Goal: Transaction & Acquisition: Subscribe to service/newsletter

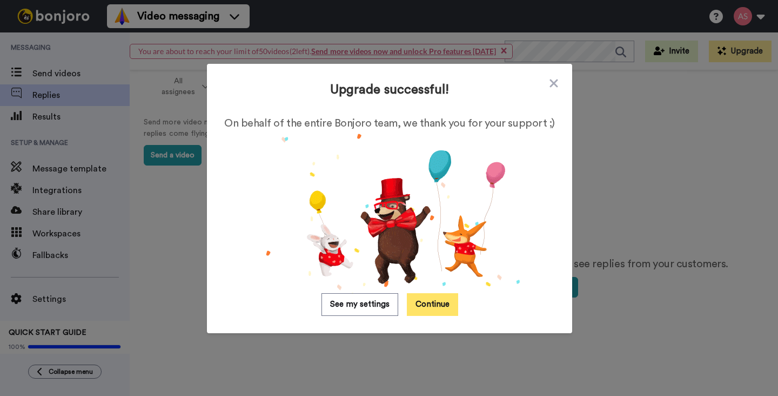
click at [432, 309] on button "Continue" at bounding box center [432, 304] width 51 height 23
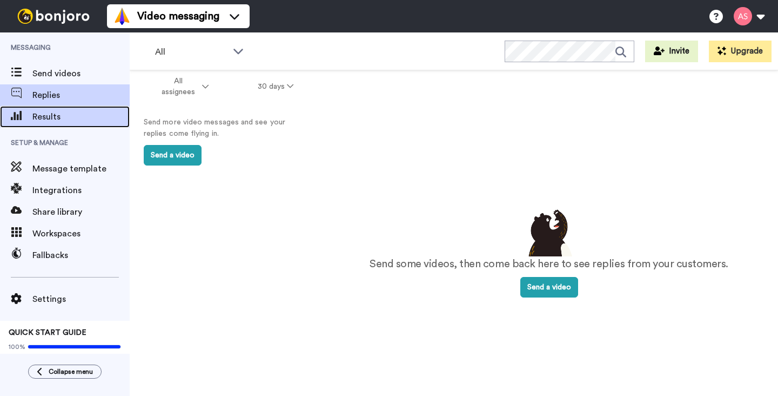
click at [60, 121] on span "Results" at bounding box center [80, 116] width 97 height 13
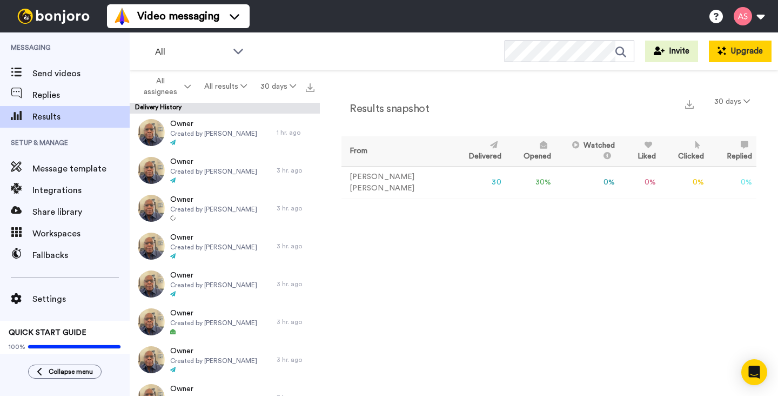
click at [733, 56] on button "Upgrade" at bounding box center [740, 52] width 63 height 22
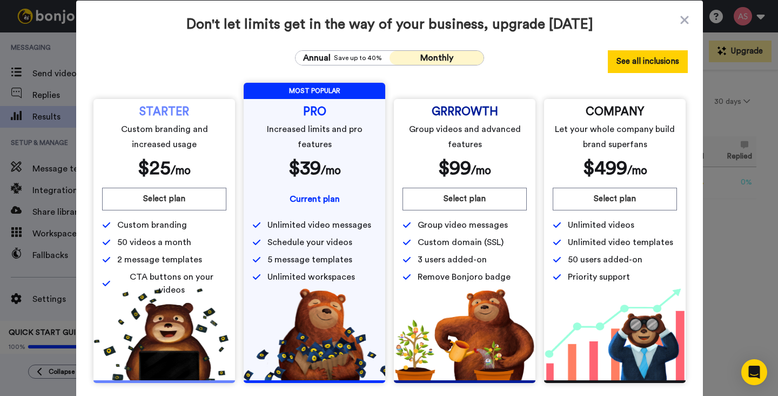
click at [658, 62] on button "See all inclusions" at bounding box center [648, 61] width 80 height 23
click at [683, 19] on icon at bounding box center [684, 20] width 8 height 8
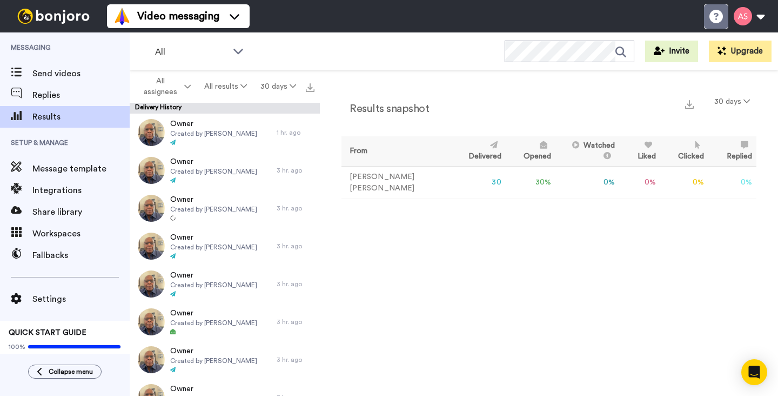
click at [715, 19] on icon at bounding box center [717, 17] width 14 height 14
